Goal: Task Accomplishment & Management: Use online tool/utility

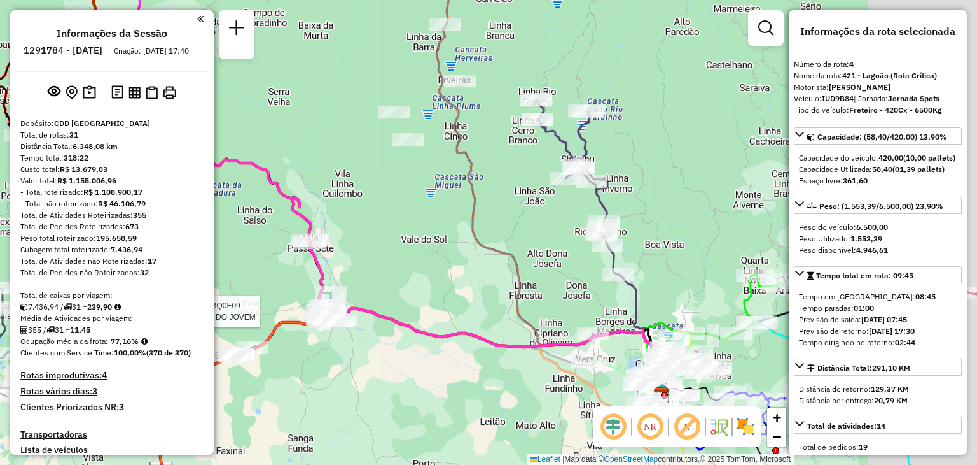
select select "**********"
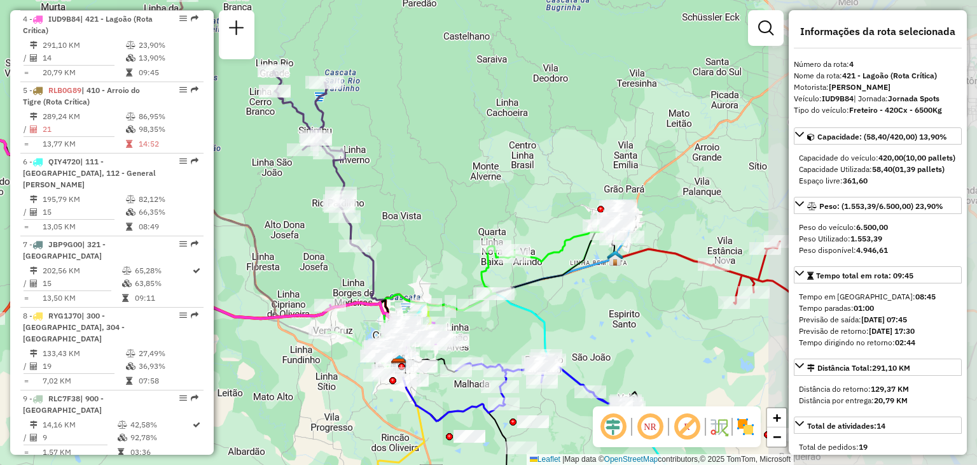
drag, startPoint x: 743, startPoint y: 237, endPoint x: 482, endPoint y: 208, distance: 263.1
click at [482, 208] on div "Rota 2 - Placa JBQ0E09 41814681 - BAR DO JOVEM Janela de atendimento Grade de a…" at bounding box center [488, 232] width 977 height 465
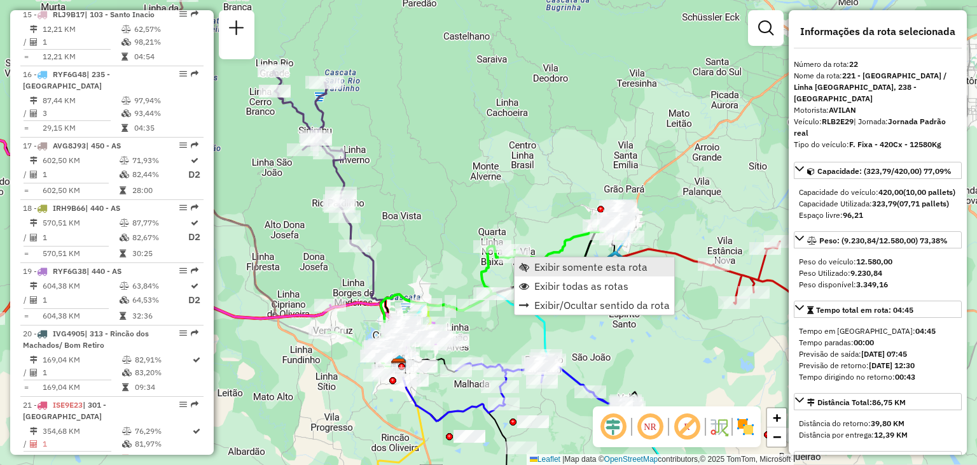
scroll to position [1978, 0]
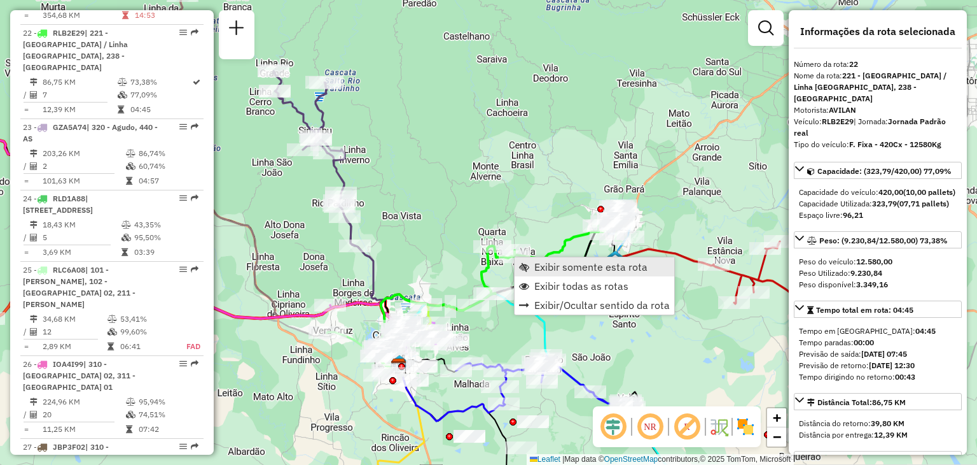
click at [530, 267] on link "Exibir somente esta rota" at bounding box center [595, 266] width 160 height 19
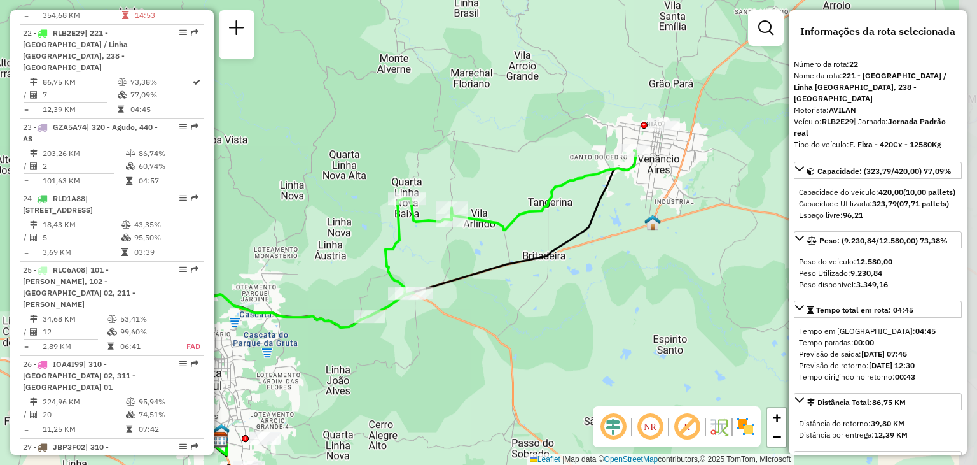
drag, startPoint x: 522, startPoint y: 250, endPoint x: 442, endPoint y: 321, distance: 107.3
click at [442, 321] on div "Janela de atendimento Grade de atendimento Capacidade Transportadoras Veículos …" at bounding box center [488, 232] width 977 height 465
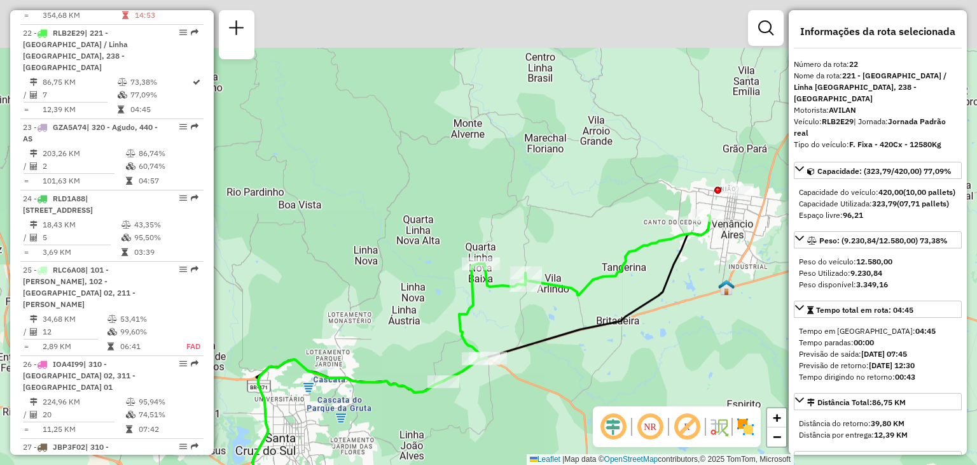
drag, startPoint x: 451, startPoint y: 226, endPoint x: 570, endPoint y: 288, distance: 134.9
click at [573, 298] on div "Rota 22 - Placa RLB2E29 41805144 - [PERSON_NAME] - Janela de atendimento Grade …" at bounding box center [488, 232] width 977 height 465
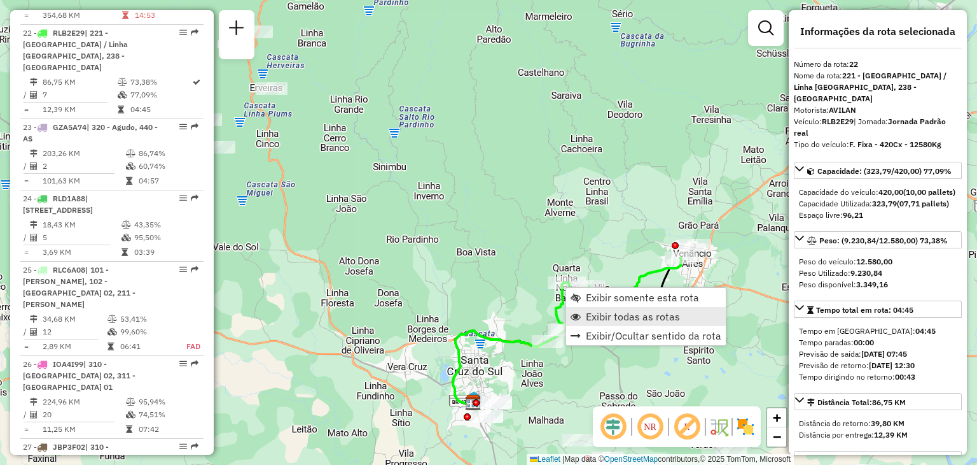
click at [596, 318] on span "Exibir todas as rotas" at bounding box center [633, 316] width 94 height 10
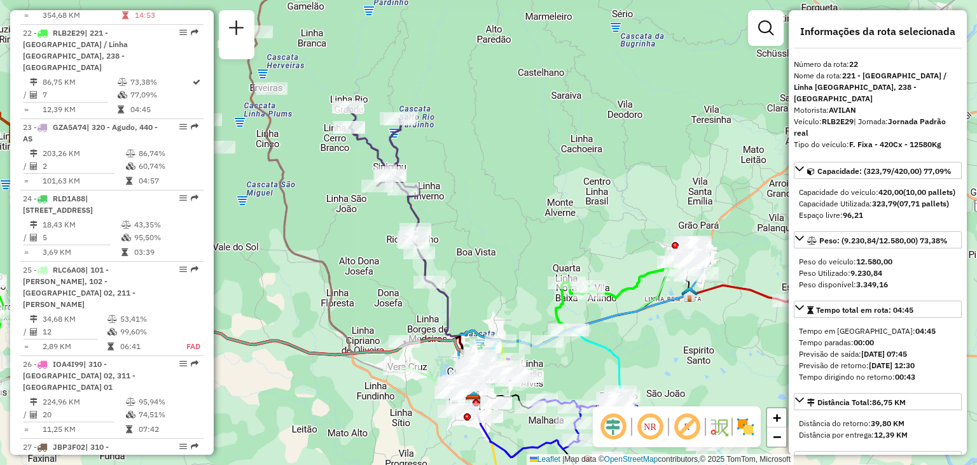
drag, startPoint x: 538, startPoint y: 242, endPoint x: 491, endPoint y: 136, distance: 116.2
click at [489, 133] on div "Janela de atendimento Grade de atendimento Capacidade Transportadoras Veículos …" at bounding box center [488, 232] width 977 height 465
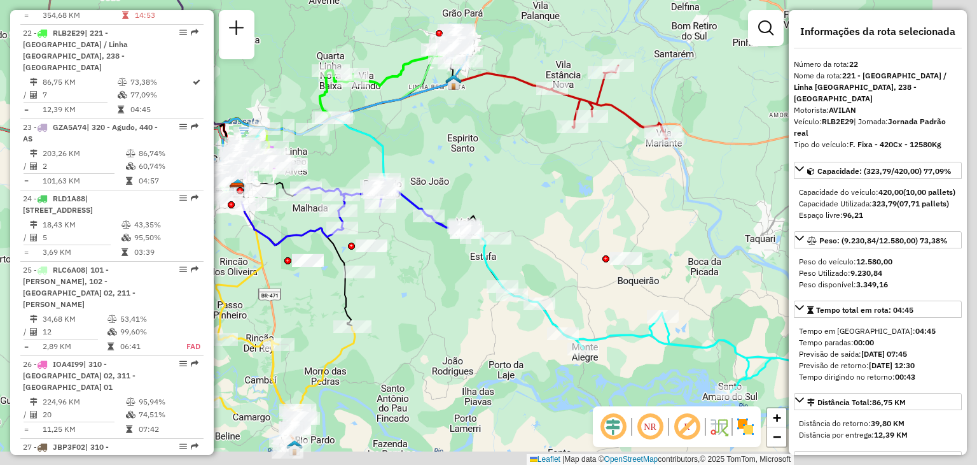
drag, startPoint x: 598, startPoint y: 268, endPoint x: 408, endPoint y: 184, distance: 207.4
click at [403, 172] on div "Janela de atendimento Grade de atendimento Capacidade Transportadoras Veículos …" at bounding box center [488, 232] width 977 height 465
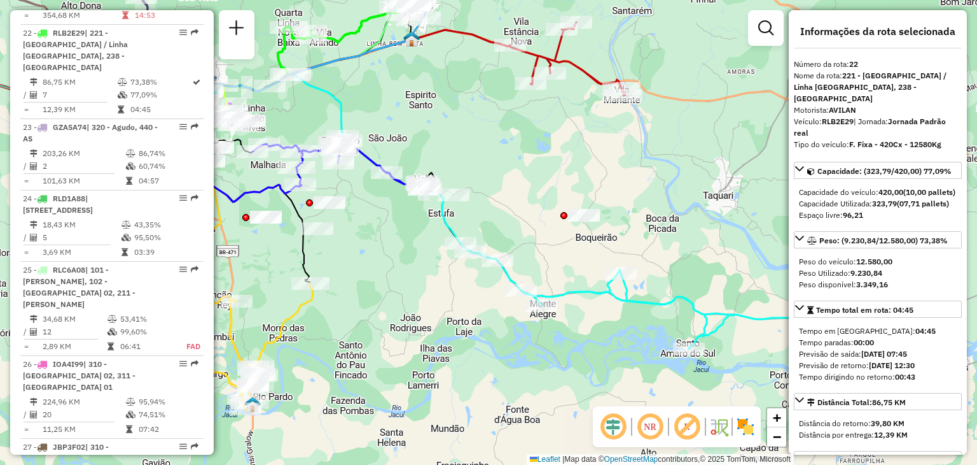
drag, startPoint x: 539, startPoint y: 316, endPoint x: 512, endPoint y: 282, distance: 43.9
click at [512, 281] on icon at bounding box center [619, 267] width 393 height 164
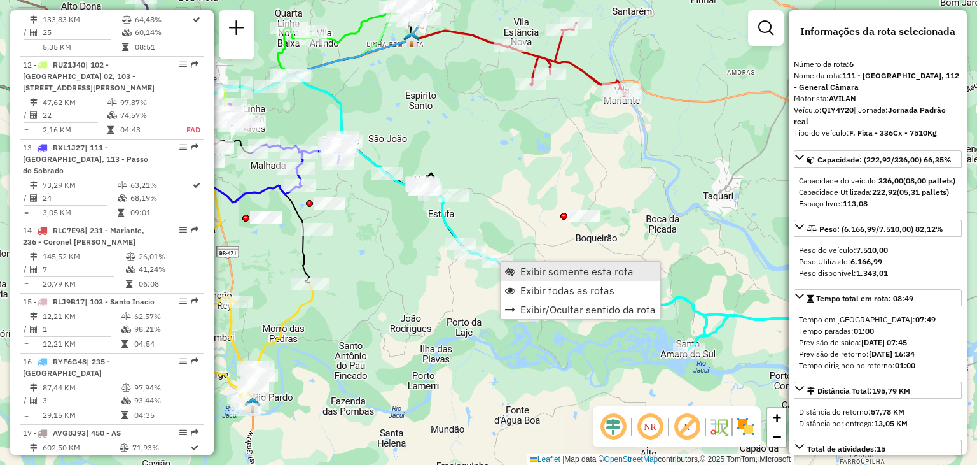
scroll to position [855, 0]
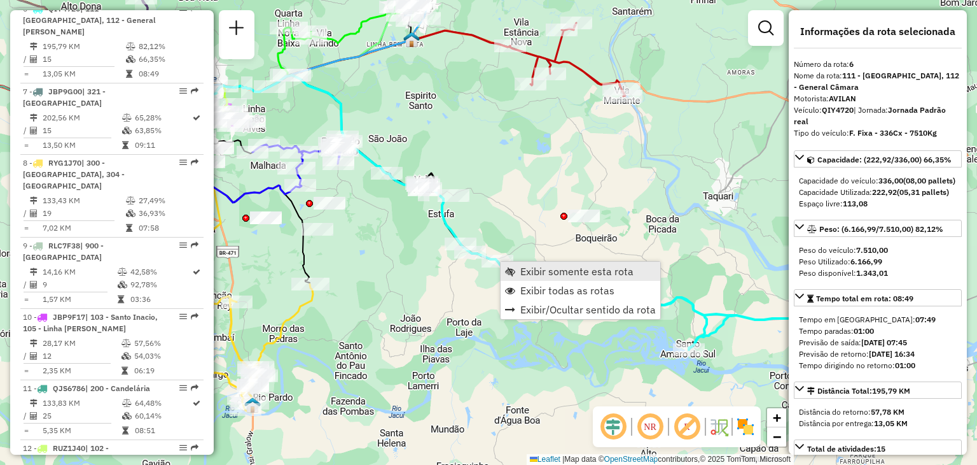
click at [517, 276] on link "Exibir somente esta rota" at bounding box center [581, 271] width 160 height 19
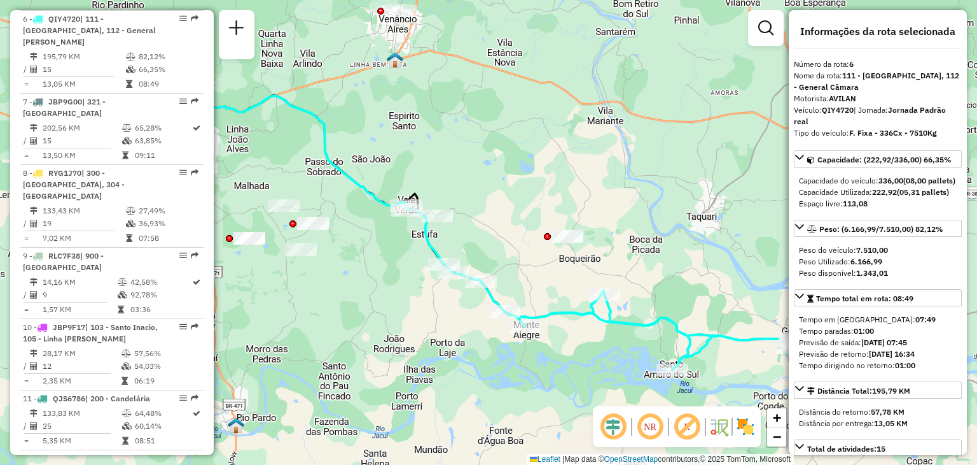
drag, startPoint x: 536, startPoint y: 288, endPoint x: 477, endPoint y: 225, distance: 86.0
click at [478, 226] on div "Janela de atendimento Grade de atendimento Capacidade Transportadoras Veículos …" at bounding box center [488, 232] width 977 height 465
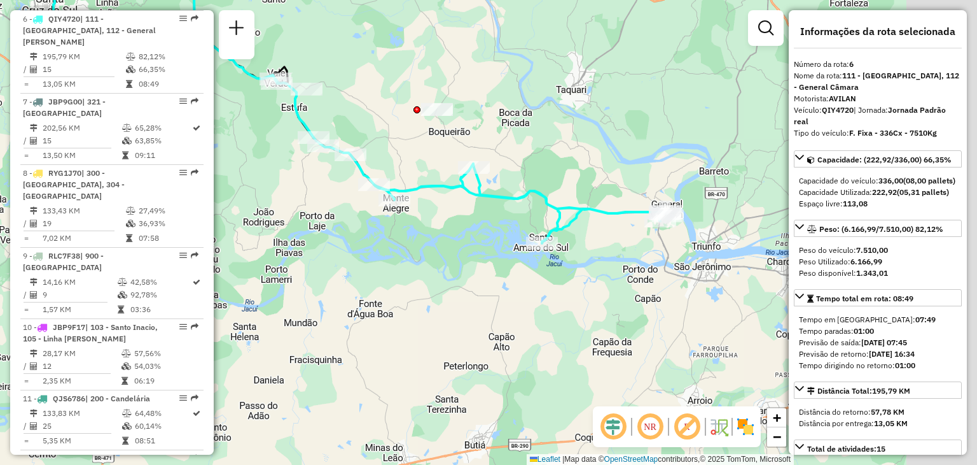
drag, startPoint x: 498, startPoint y: 269, endPoint x: 425, endPoint y: 207, distance: 95.3
click at [425, 207] on div "Janela de atendimento Grade de atendimento Capacidade Transportadoras Veículos …" at bounding box center [488, 232] width 977 height 465
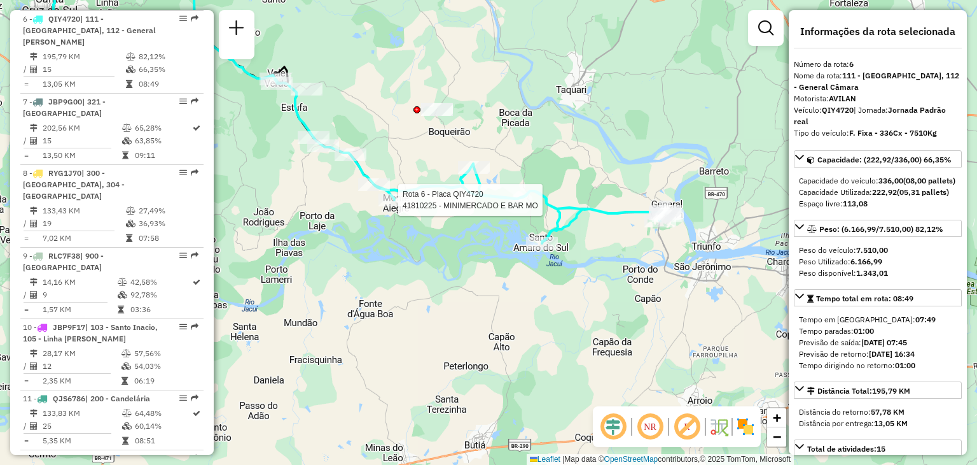
click at [397, 263] on div "Rota 6 - Placa QIY4720 41810225 - MINIMERCADO E BAR MO Janela de atendimento Gr…" at bounding box center [488, 232] width 977 height 465
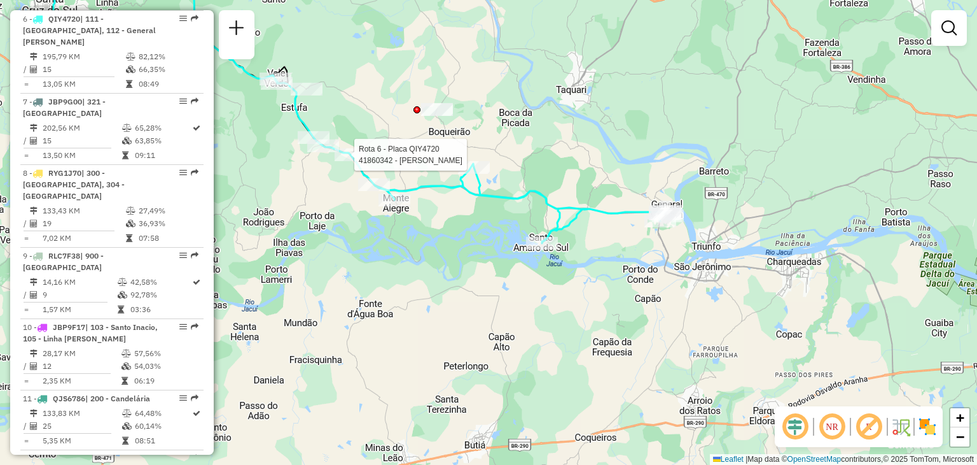
select select "**********"
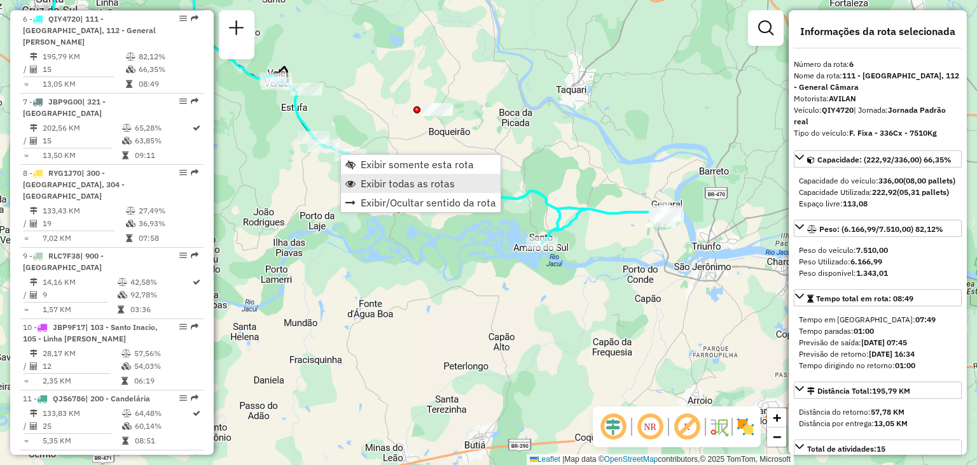
click at [361, 191] on link "Exibir todas as rotas" at bounding box center [421, 183] width 160 height 19
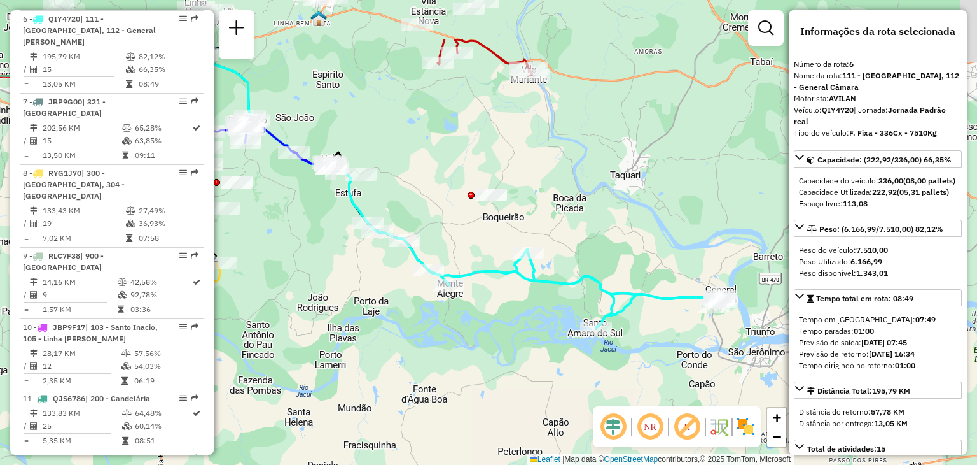
drag, startPoint x: 396, startPoint y: 110, endPoint x: 524, endPoint y: 306, distance: 234.0
click at [524, 306] on div "Janela de atendimento Grade de atendimento Capacidade Transportadoras Veículos …" at bounding box center [488, 232] width 977 height 465
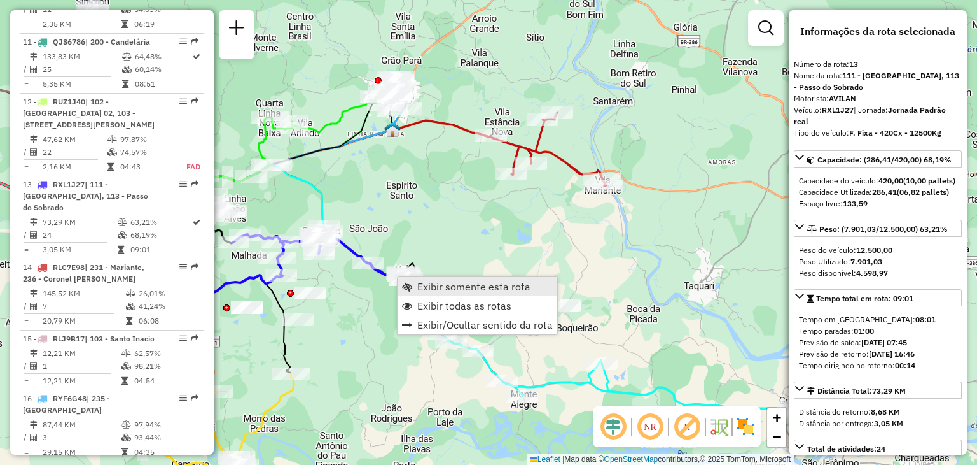
scroll to position [1364, 0]
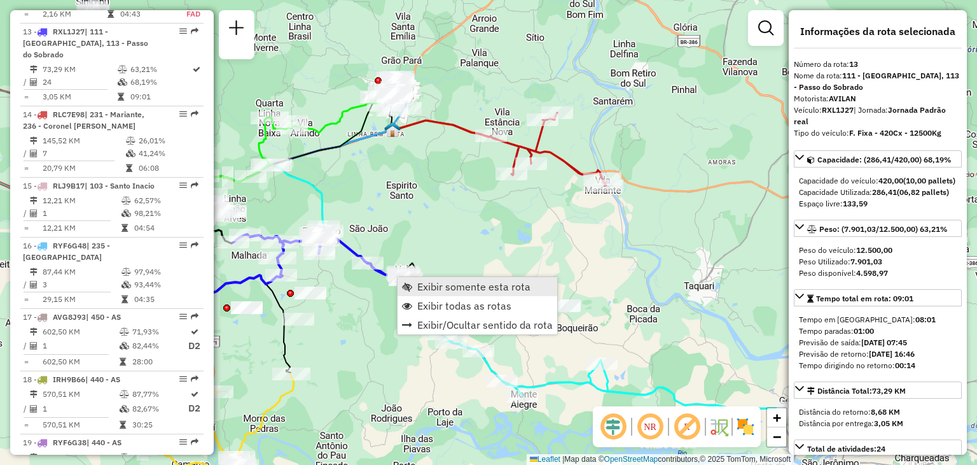
click at [411, 280] on link "Exibir somente esta rota" at bounding box center [478, 286] width 160 height 19
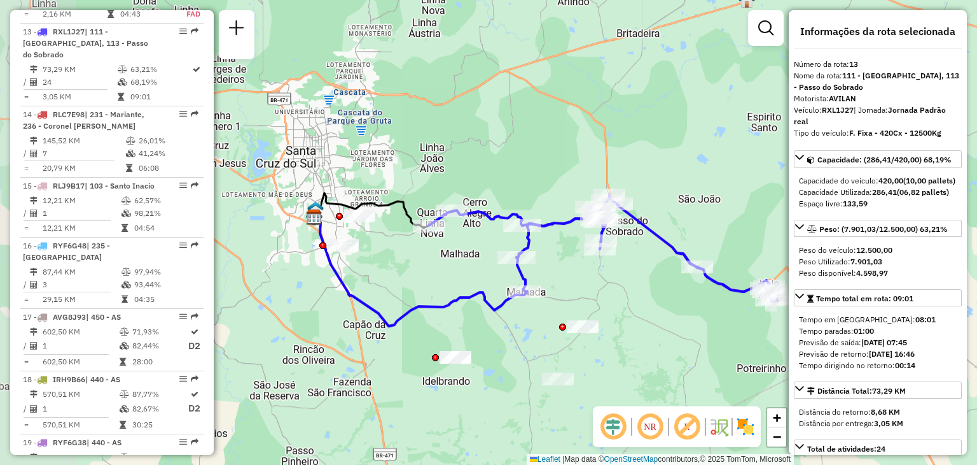
drag, startPoint x: 318, startPoint y: 272, endPoint x: 424, endPoint y: 291, distance: 108.5
click at [424, 291] on div "Janela de atendimento Grade de atendimento Capacidade Transportadoras Veículos …" at bounding box center [488, 232] width 977 height 465
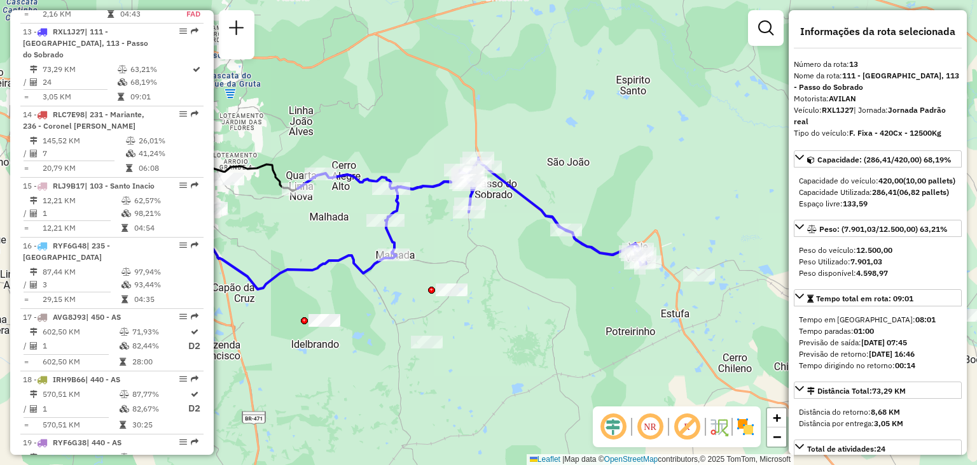
drag, startPoint x: 438, startPoint y: 265, endPoint x: 324, endPoint y: 234, distance: 117.9
click at [324, 234] on div "Janela de atendimento Grade de atendimento Capacidade Transportadoras Veículos …" at bounding box center [488, 232] width 977 height 465
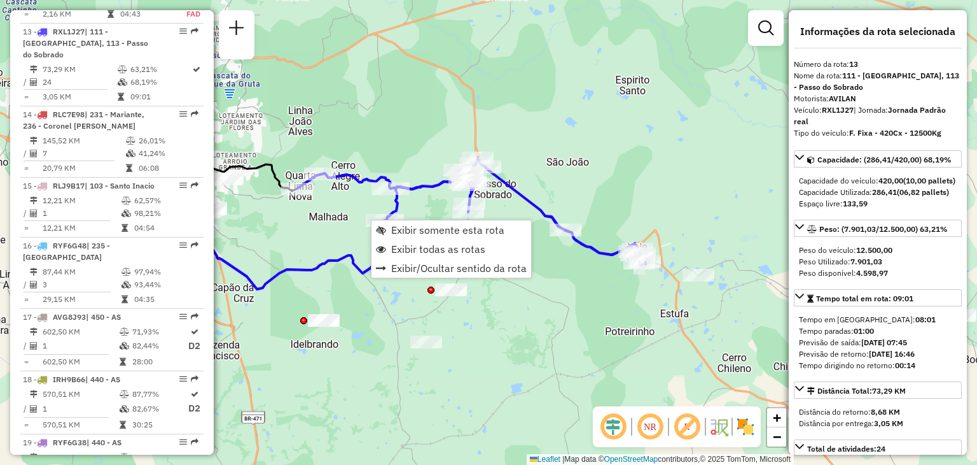
drag, startPoint x: 393, startPoint y: 245, endPoint x: 361, endPoint y: 246, distance: 31.8
click at [395, 246] on span "Exibir todas as rotas" at bounding box center [438, 249] width 94 height 10
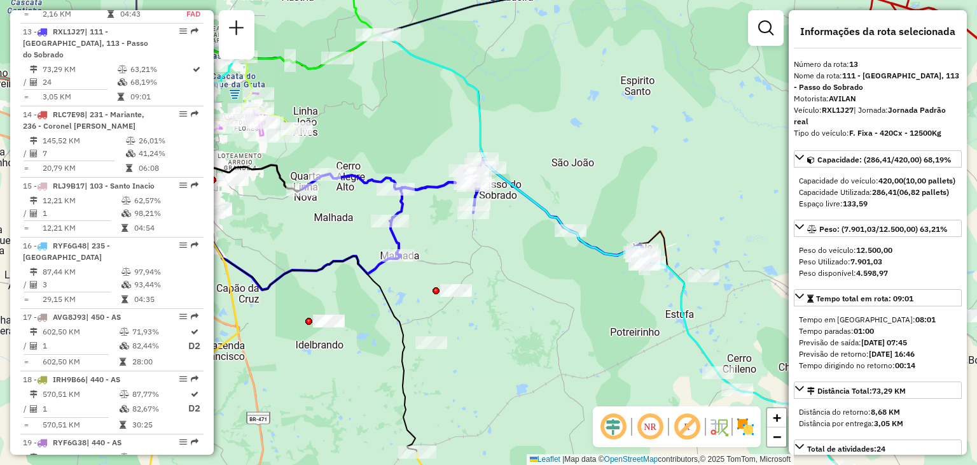
drag, startPoint x: 290, startPoint y: 237, endPoint x: 502, endPoint y: 260, distance: 213.1
click at [501, 262] on div "Janela de atendimento Grade de atendimento Capacidade Transportadoras Veículos …" at bounding box center [488, 232] width 977 height 465
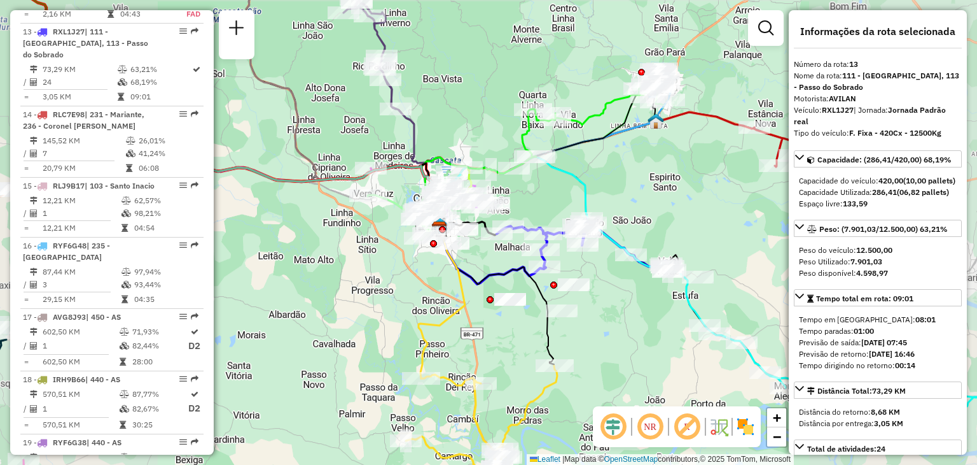
drag, startPoint x: 351, startPoint y: 278, endPoint x: 498, endPoint y: 250, distance: 149.0
click at [503, 252] on div "Janela de atendimento Grade de atendimento Capacidade Transportadoras Veículos …" at bounding box center [488, 232] width 977 height 465
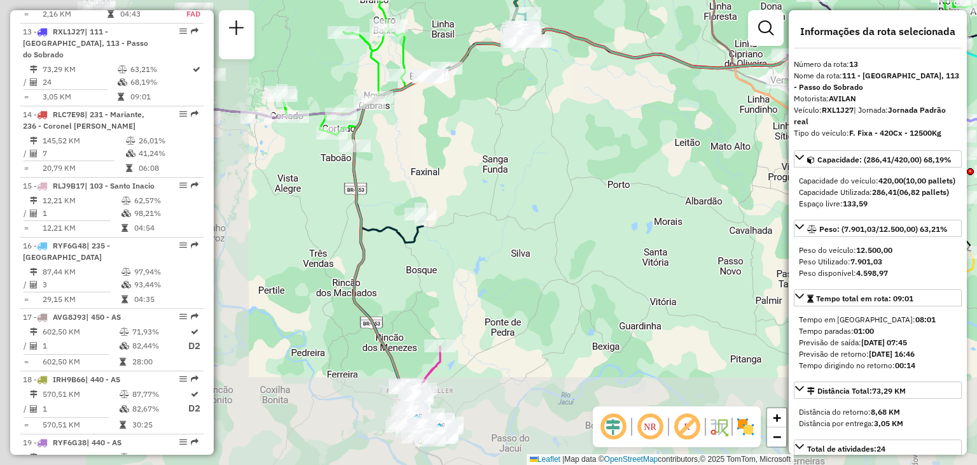
drag, startPoint x: 346, startPoint y: 266, endPoint x: 603, endPoint y: 182, distance: 271.1
click at [612, 178] on div "Janela de atendimento Grade de atendimento Capacidade Transportadoras Veículos …" at bounding box center [488, 232] width 977 height 465
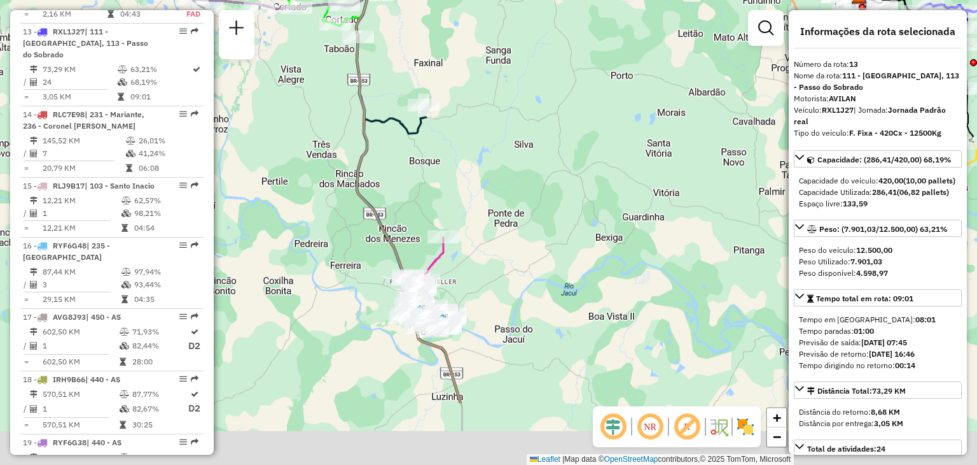
drag, startPoint x: 502, startPoint y: 251, endPoint x: 449, endPoint y: 272, distance: 56.6
click at [505, 145] on div "Janela de atendimento Grade de atendimento Capacidade Transportadoras Veículos …" at bounding box center [488, 232] width 977 height 465
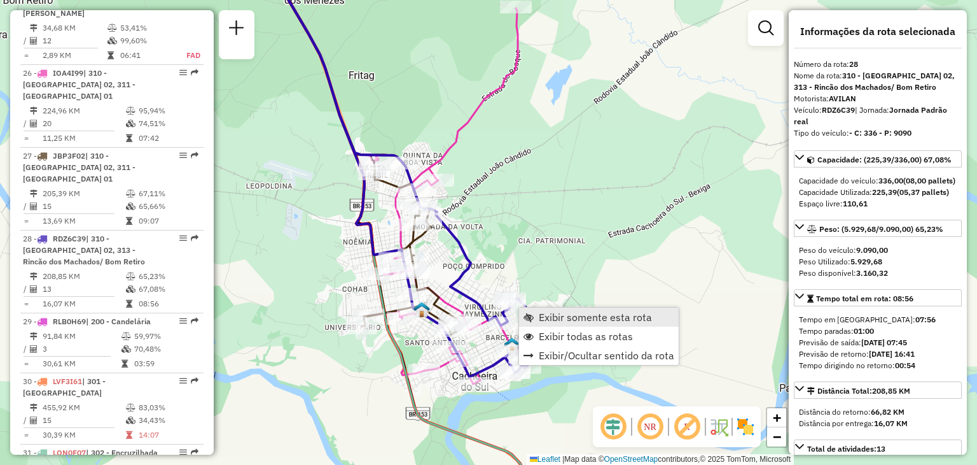
scroll to position [2428, 0]
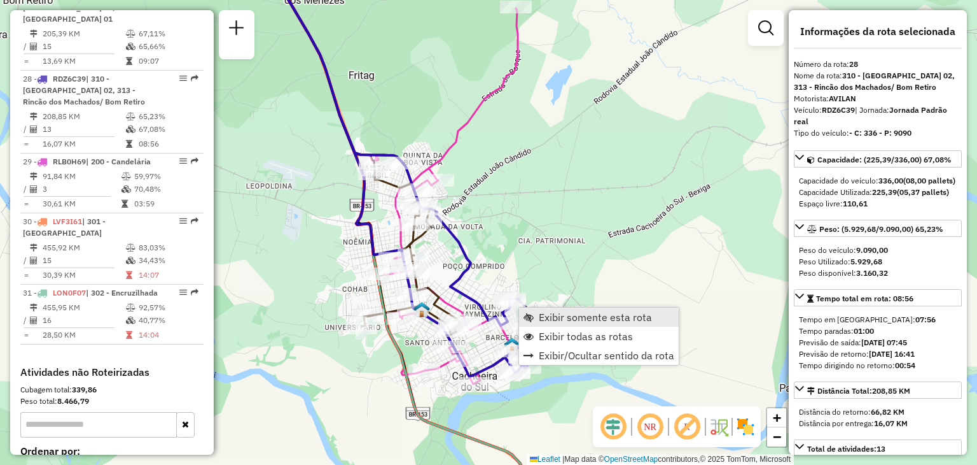
click at [535, 321] on link "Exibir somente esta rota" at bounding box center [599, 316] width 160 height 19
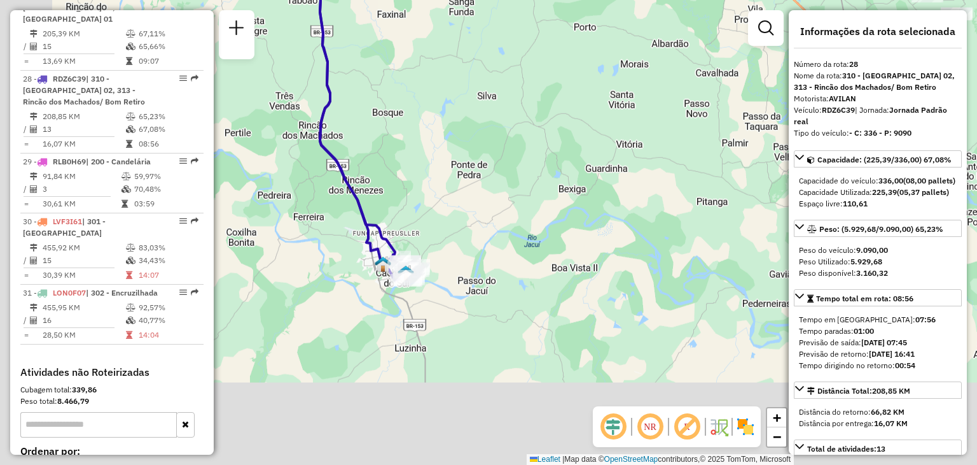
drag, startPoint x: 448, startPoint y: 313, endPoint x: 565, endPoint y: 82, distance: 259.0
click at [565, 82] on div "Janela de atendimento Grade de atendimento Capacidade Transportadoras Veículos …" at bounding box center [488, 232] width 977 height 465
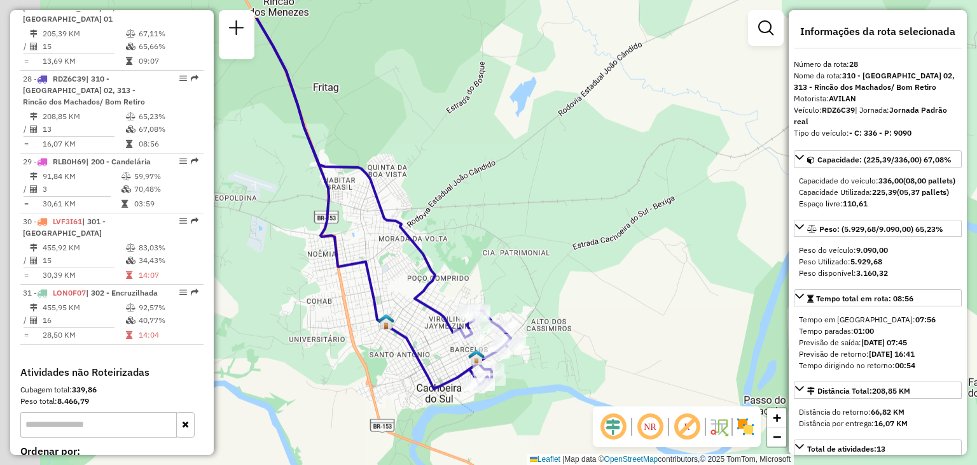
drag, startPoint x: 507, startPoint y: 255, endPoint x: 512, endPoint y: 239, distance: 16.7
click at [522, 265] on div "Janela de atendimento Grade de atendimento Capacidade Transportadoras Veículos …" at bounding box center [488, 232] width 977 height 465
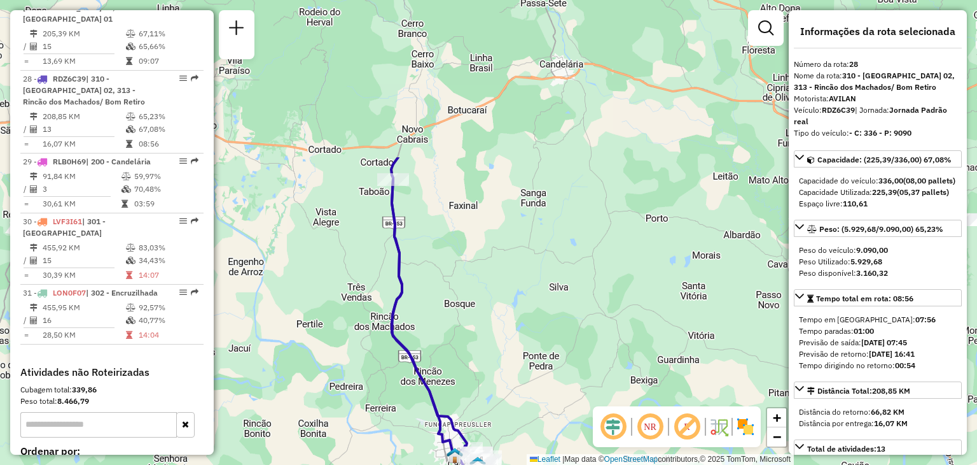
drag, startPoint x: 510, startPoint y: 302, endPoint x: 481, endPoint y: 207, distance: 99.8
click at [481, 207] on div "Janela de atendimento Grade de atendimento Capacidade Transportadoras Veículos …" at bounding box center [488, 232] width 977 height 465
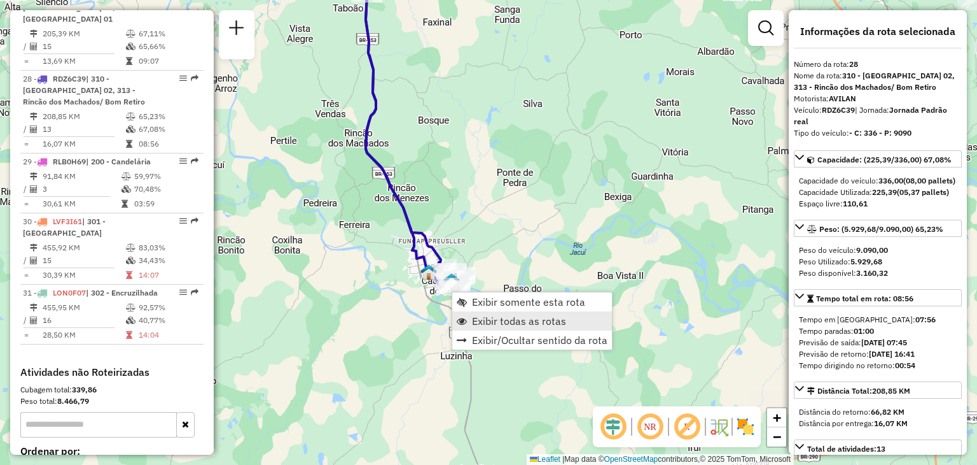
click at [479, 324] on span "Exibir todas as rotas" at bounding box center [519, 321] width 94 height 10
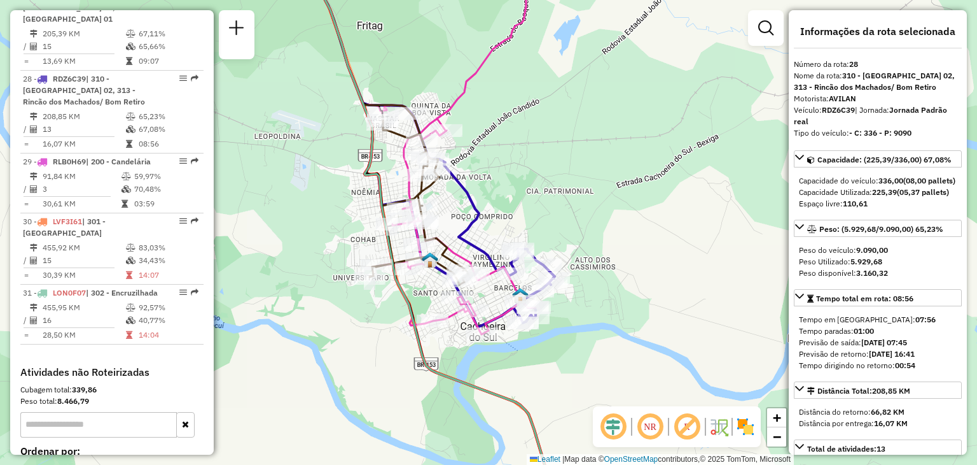
click at [601, 265] on div "Rota 28 - Placa RDZ6C39 41861073 - MINI MERCADO MAVI Rota 28 - Placa RDZ6C39 41…" at bounding box center [488, 232] width 977 height 465
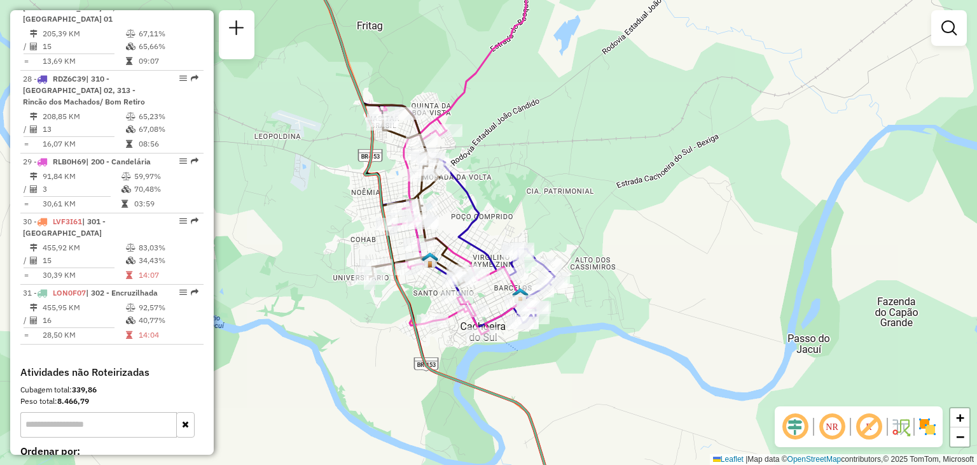
drag, startPoint x: 591, startPoint y: 106, endPoint x: 647, endPoint y: 259, distance: 163.3
click at [647, 260] on div "Rota 27 - Placa JBP3F02 41810723 - MINI MERCADO JUAREZ Rota 27 - Placa JBP3F02 …" at bounding box center [488, 232] width 977 height 465
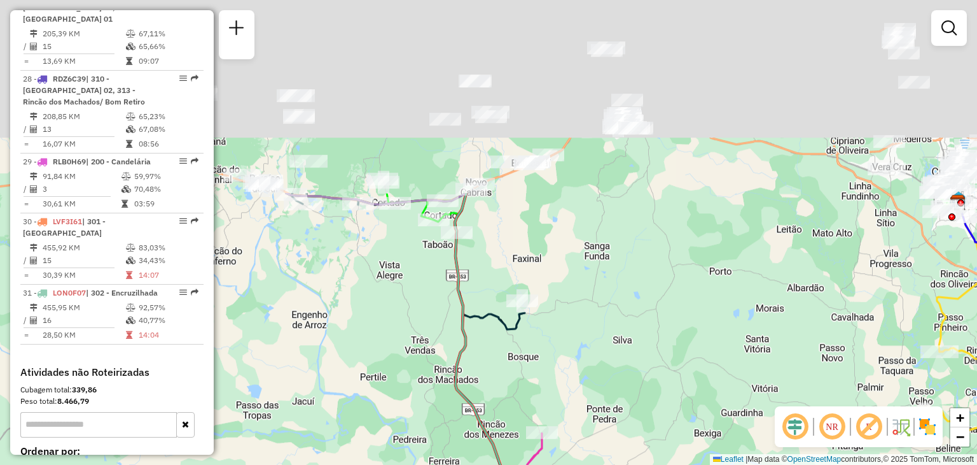
drag, startPoint x: 567, startPoint y: 194, endPoint x: 495, endPoint y: 365, distance: 185.1
click at [494, 382] on div "Janela de atendimento Grade de atendimento Capacidade Transportadoras Veículos …" at bounding box center [488, 232] width 977 height 465
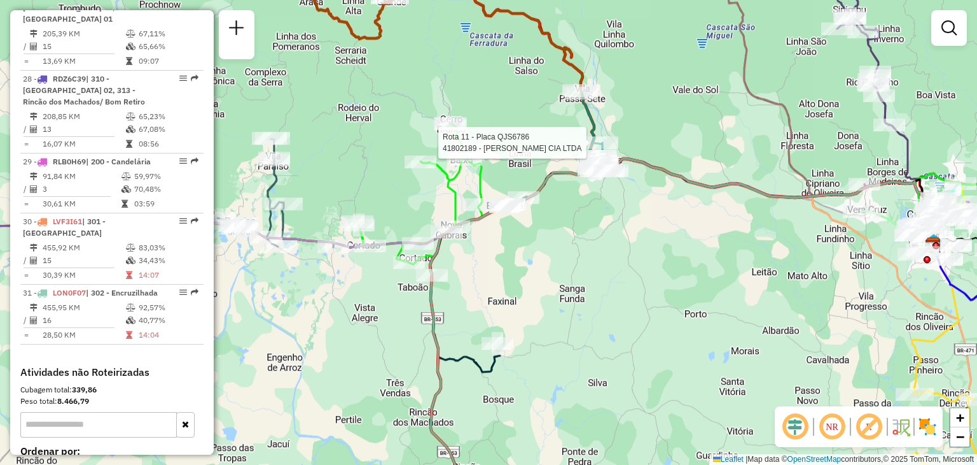
select select "**********"
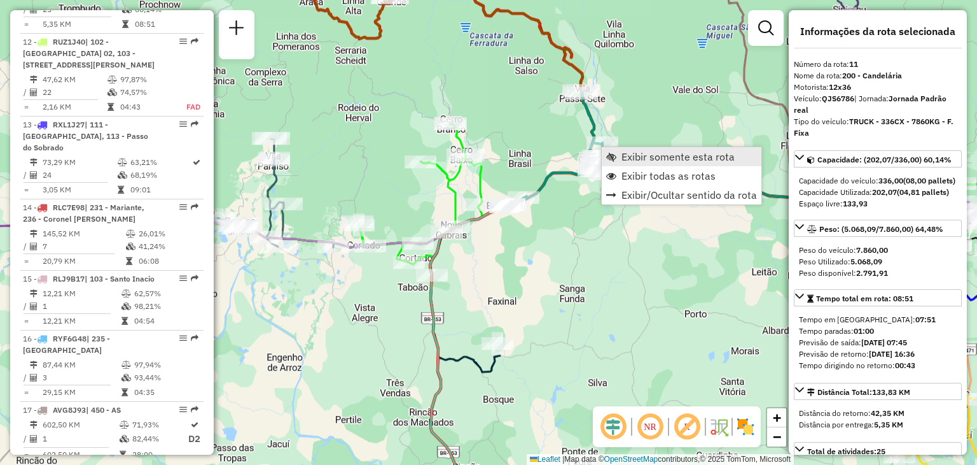
scroll to position [1210, 0]
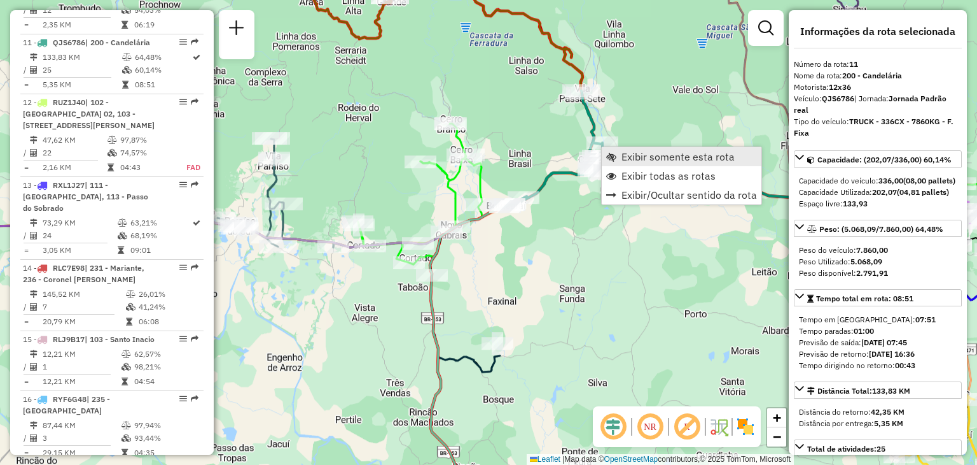
click at [608, 151] on span "Exibir somente esta rota" at bounding box center [611, 156] width 10 height 10
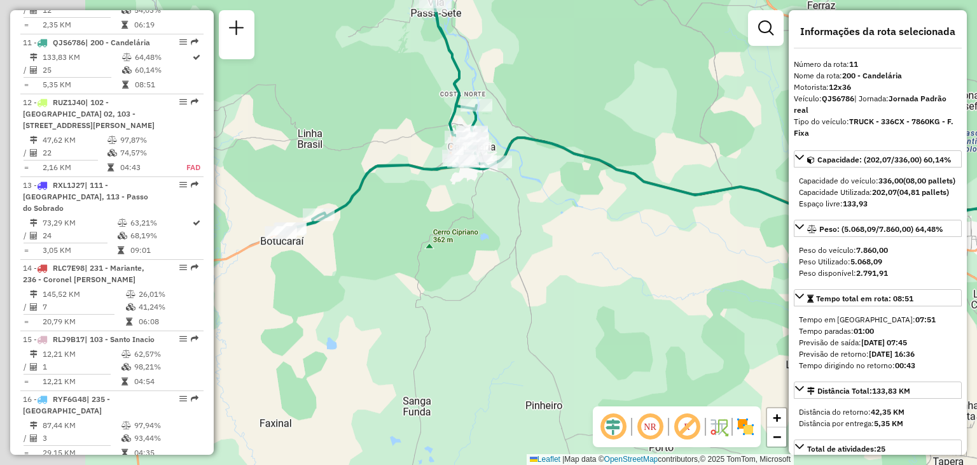
drag, startPoint x: 340, startPoint y: 251, endPoint x: 496, endPoint y: 192, distance: 166.4
click at [496, 192] on div "Janela de atendimento Grade de atendimento Capacidade Transportadoras Veículos …" at bounding box center [488, 232] width 977 height 465
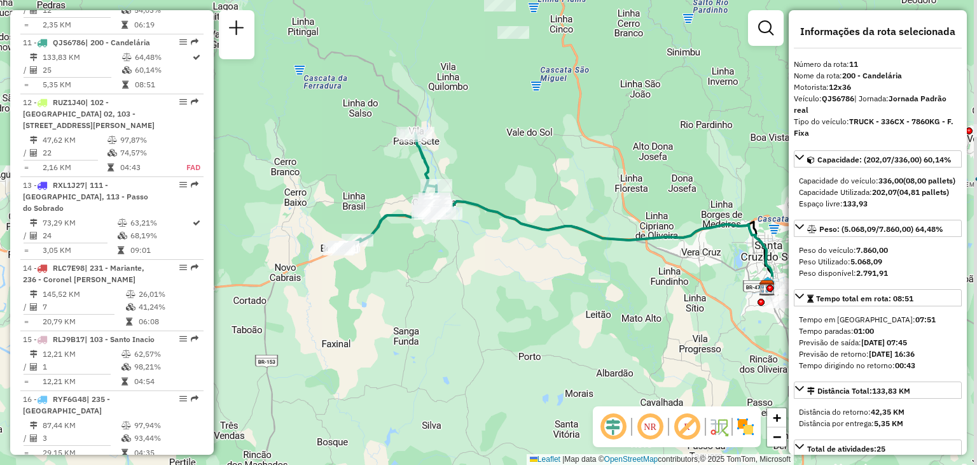
drag, startPoint x: 514, startPoint y: 200, endPoint x: 491, endPoint y: 199, distance: 22.9
click at [491, 199] on div "Janela de atendimento Grade de atendimento Capacidade Transportadoras Veículos …" at bounding box center [488, 232] width 977 height 465
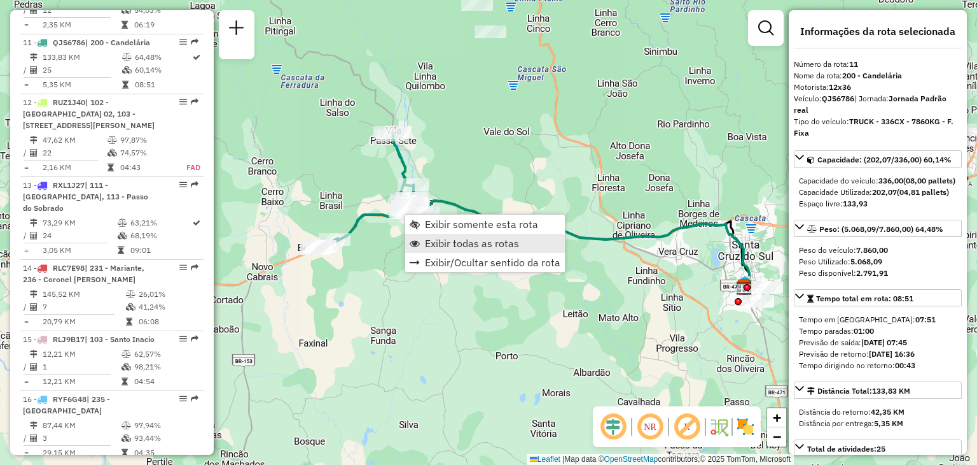
click at [437, 244] on span "Exibir todas as rotas" at bounding box center [472, 243] width 94 height 10
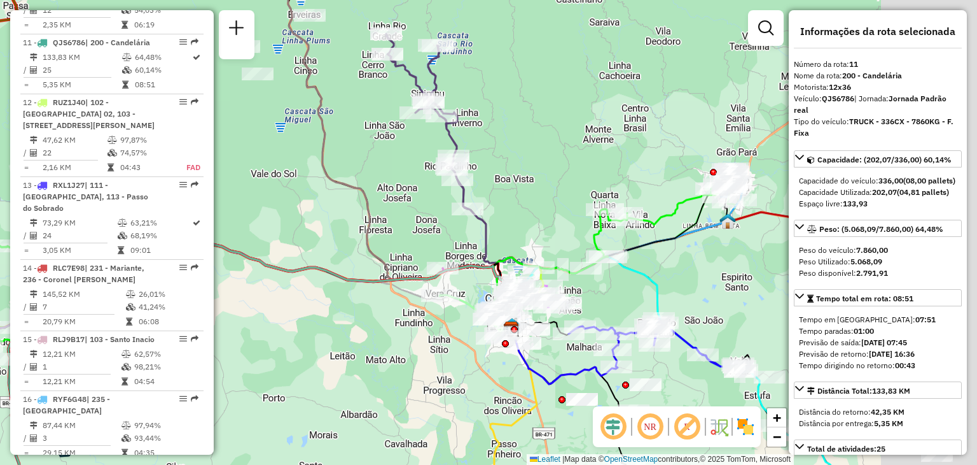
drag, startPoint x: 509, startPoint y: 249, endPoint x: 344, endPoint y: 284, distance: 168.6
click at [330, 286] on div "Janela de atendimento Grade de atendimento Capacidade Transportadoras Veículos …" at bounding box center [488, 232] width 977 height 465
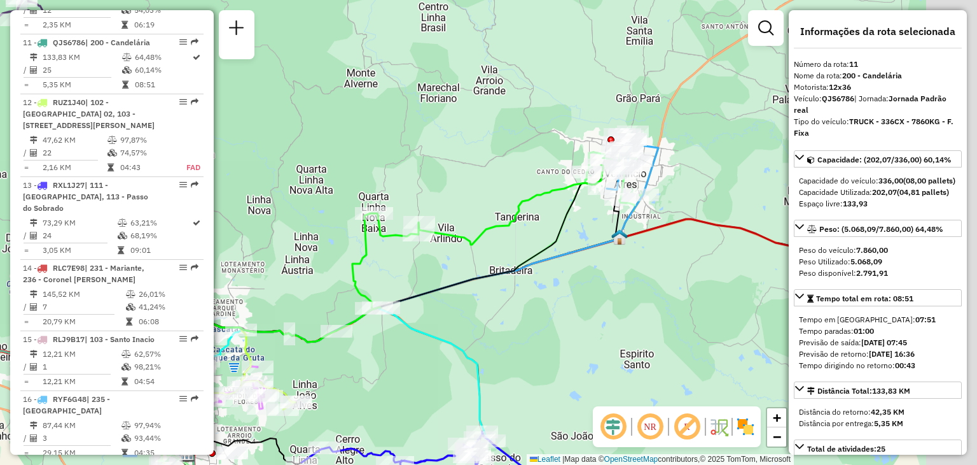
drag, startPoint x: 589, startPoint y: 220, endPoint x: 491, endPoint y: 237, distance: 99.0
click at [489, 240] on div "Janela de atendimento Grade de atendimento Capacidade Transportadoras Veículos …" at bounding box center [488, 232] width 977 height 465
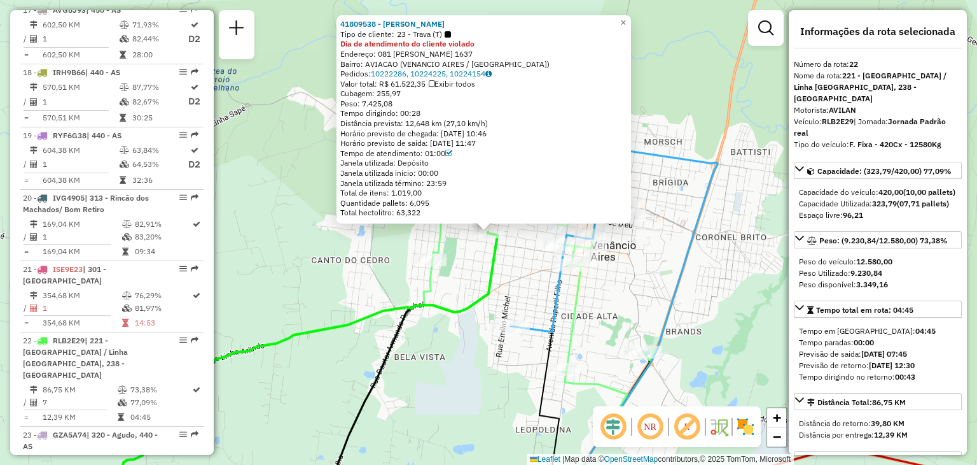
scroll to position [1978, 0]
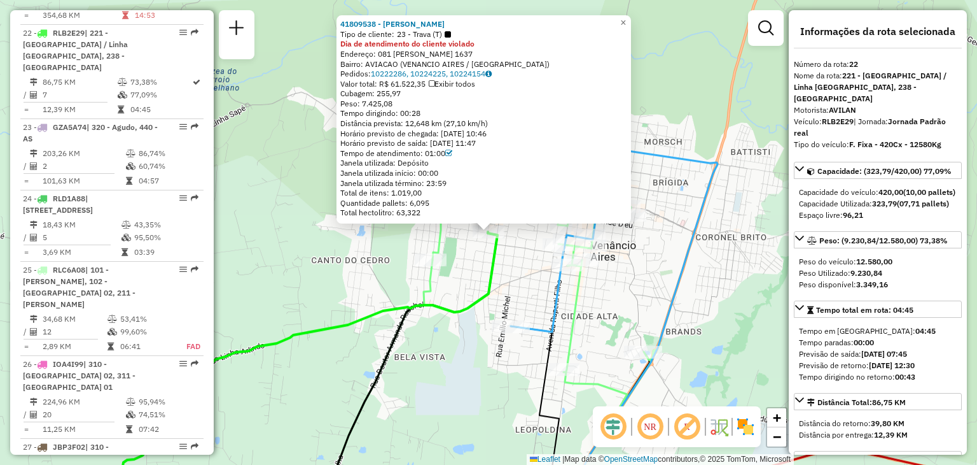
click at [476, 262] on div "41809538 - LENZ eamp Tipo de cliente: 23 - Trava (T) Dia de atendimento do clie…" at bounding box center [488, 232] width 977 height 465
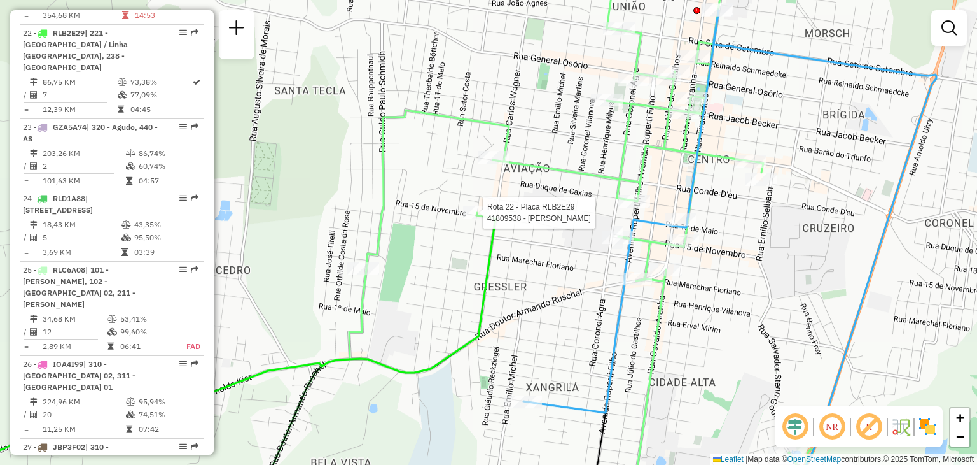
select select "**********"
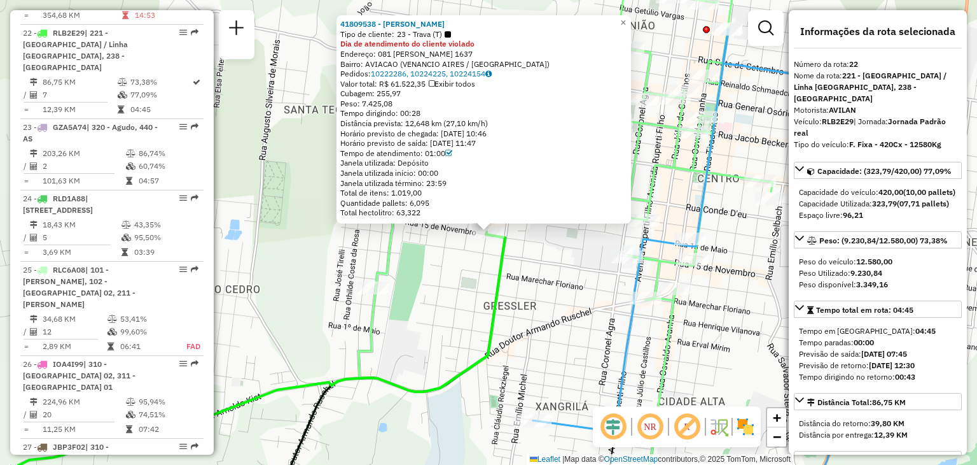
click at [453, 263] on div "41809538 - LENZ eamp Tipo de cliente: 23 - Trava (T) Dia de atendimento do clie…" at bounding box center [488, 232] width 977 height 465
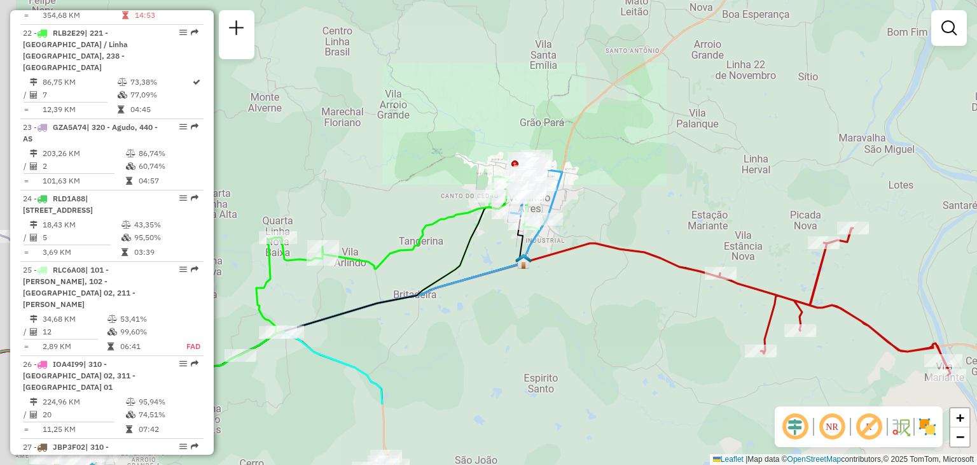
drag, startPoint x: 440, startPoint y: 389, endPoint x: 507, endPoint y: 206, distance: 194.3
click at [507, 205] on icon at bounding box center [308, 284] width 507 height 241
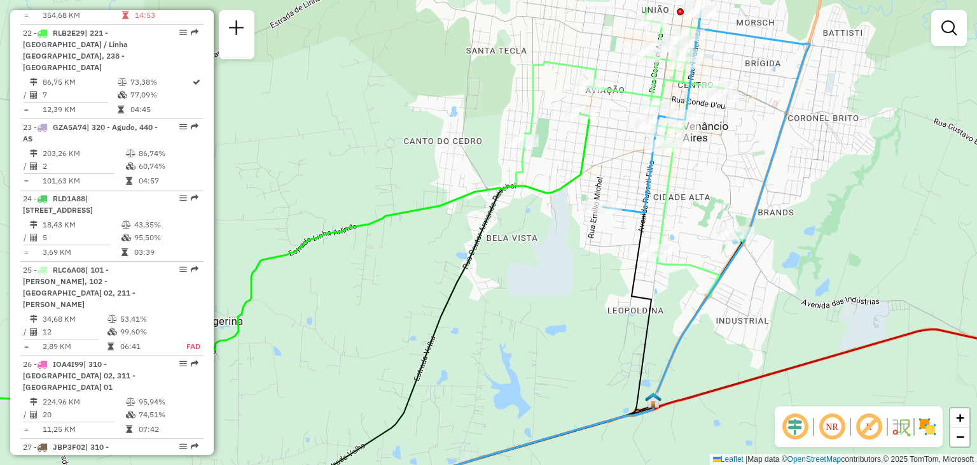
drag, startPoint x: 566, startPoint y: 98, endPoint x: 571, endPoint y: 125, distance: 27.7
click at [559, 140] on div "Janela de atendimento Grade de atendimento Capacidade Transportadoras Veículos …" at bounding box center [488, 232] width 977 height 465
select select "**********"
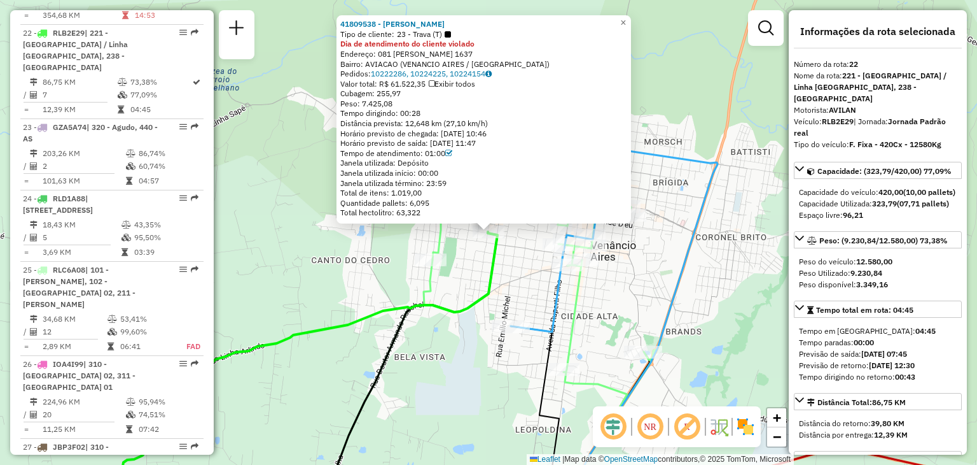
click at [679, 264] on icon at bounding box center [641, 320] width 153 height 381
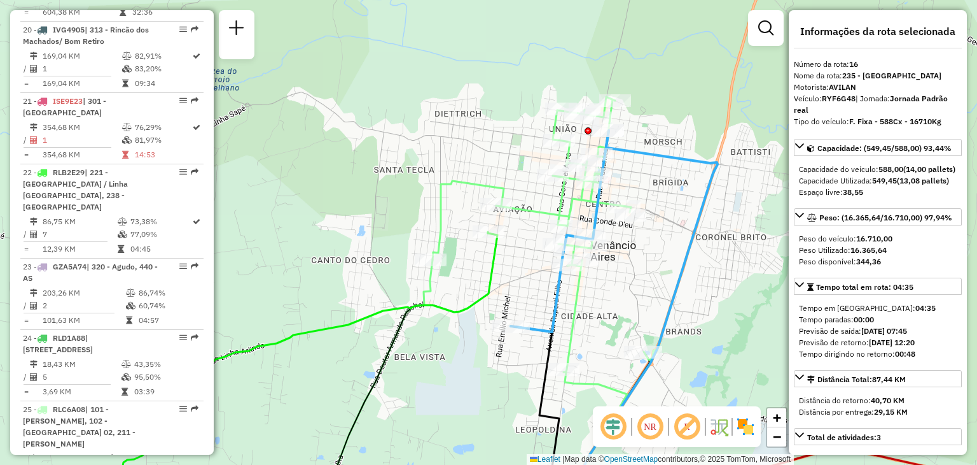
scroll to position [1578, 0]
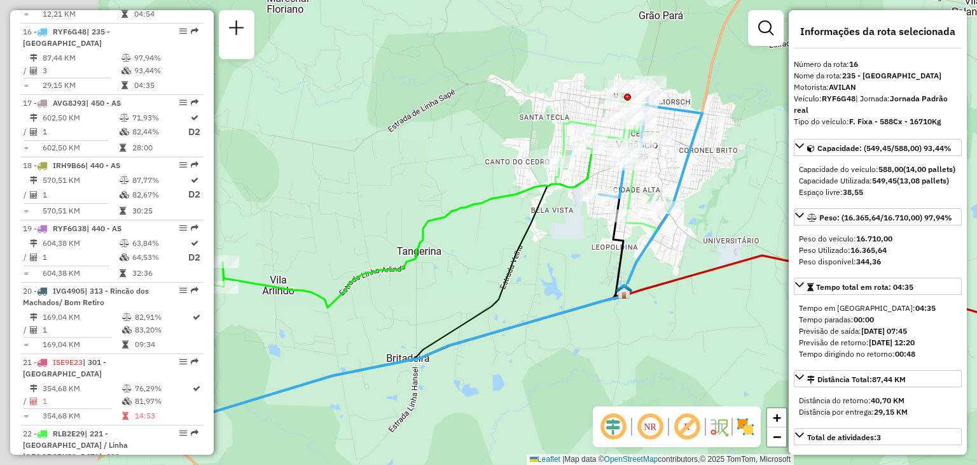
drag, startPoint x: 377, startPoint y: 240, endPoint x: 524, endPoint y: 145, distance: 174.9
click at [524, 145] on div "Janela de atendimento Grade de atendimento Capacidade Transportadoras Veículos …" at bounding box center [488, 232] width 977 height 465
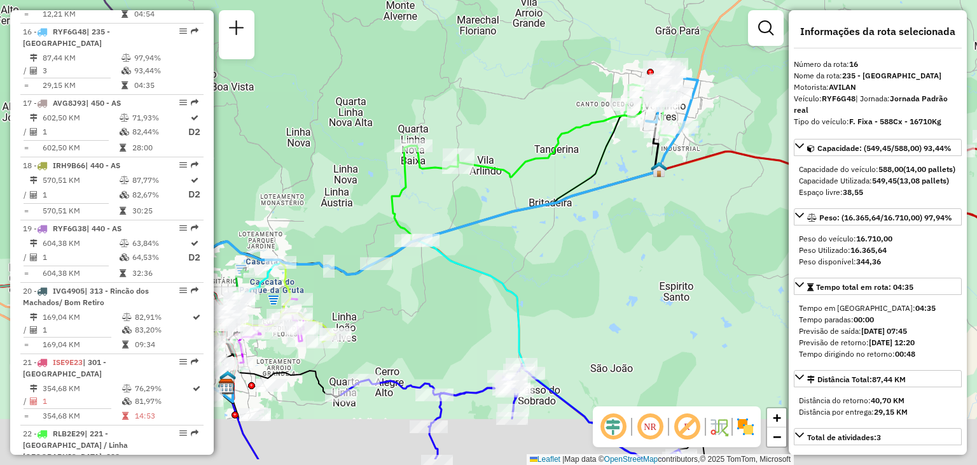
drag, startPoint x: 512, startPoint y: 225, endPoint x: 570, endPoint y: 212, distance: 58.7
click at [566, 209] on div "Janela de atendimento Grade de atendimento Capacidade Transportadoras Veículos …" at bounding box center [488, 232] width 977 height 465
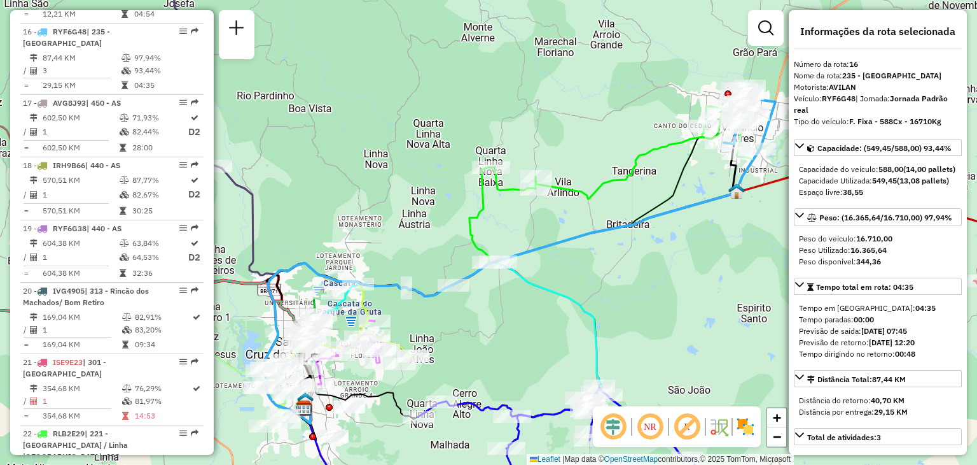
drag, startPoint x: 405, startPoint y: 179, endPoint x: 601, endPoint y: 224, distance: 201.0
click at [608, 229] on div "Janela de atendimento Grade de atendimento Capacidade Transportadoras Veículos …" at bounding box center [488, 232] width 977 height 465
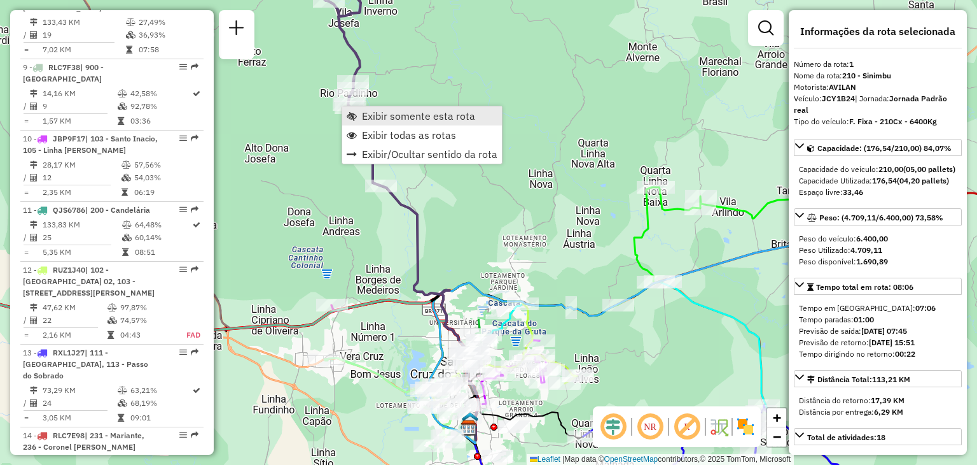
scroll to position [510, 0]
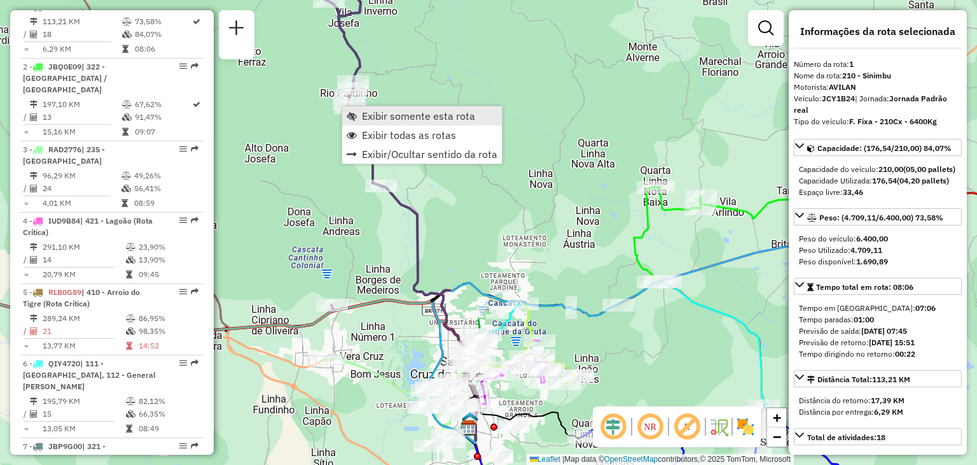
click at [359, 115] on link "Exibir somente esta rota" at bounding box center [422, 115] width 160 height 19
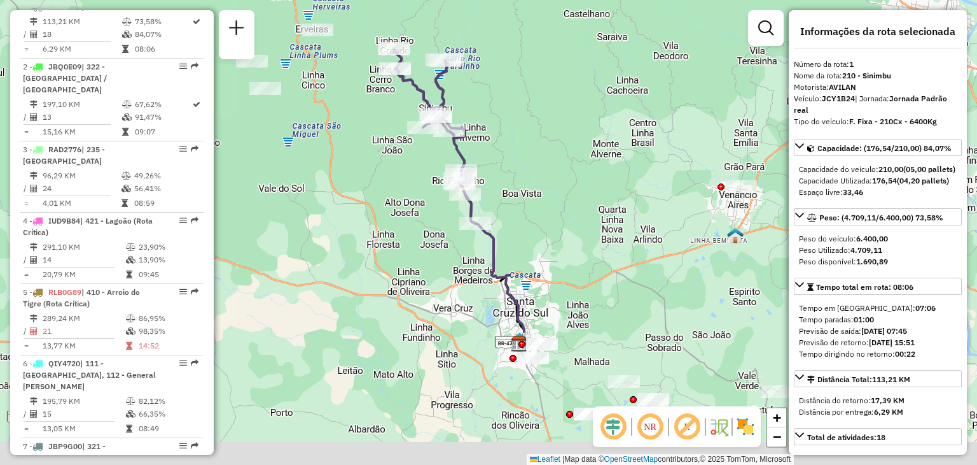
drag, startPoint x: 647, startPoint y: 273, endPoint x: 598, endPoint y: 218, distance: 74.4
click at [598, 218] on div "Janela de atendimento Grade de atendimento Capacidade Transportadoras Veículos …" at bounding box center [488, 232] width 977 height 465
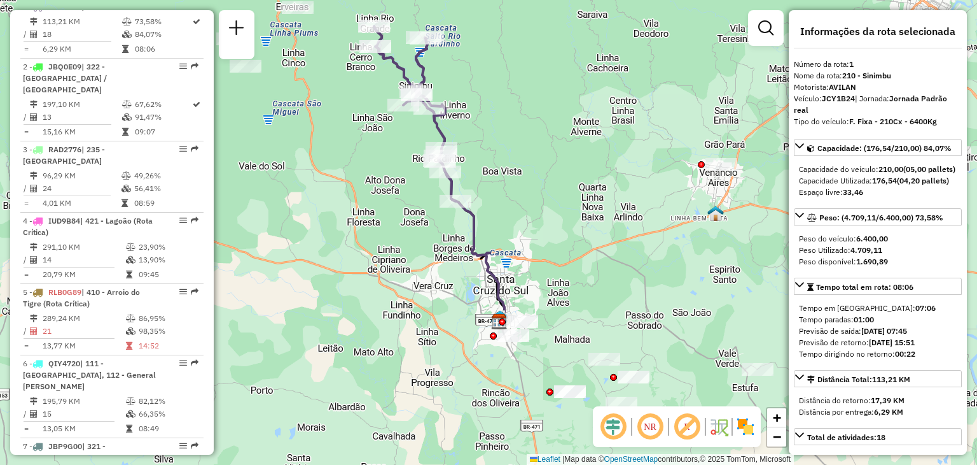
drag, startPoint x: 572, startPoint y: 217, endPoint x: 593, endPoint y: 240, distance: 31.1
click at [593, 240] on div "Janela de atendimento Grade de atendimento Capacidade Transportadoras Veículos …" at bounding box center [488, 232] width 977 height 465
